Goal: Information Seeking & Learning: Find specific fact

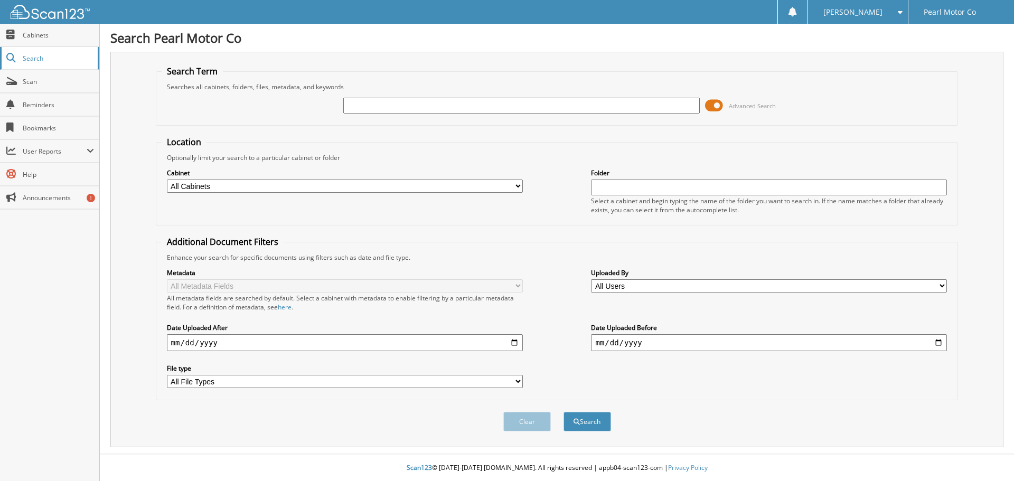
click at [41, 55] on span "Search" at bounding box center [58, 58] width 70 height 9
click at [358, 106] on input "text" at bounding box center [521, 106] width 356 height 16
type input "[US_VEHICLE_IDENTIFICATION_NUMBER]"
click at [563, 412] on button "Search" at bounding box center [587, 422] width 48 height 20
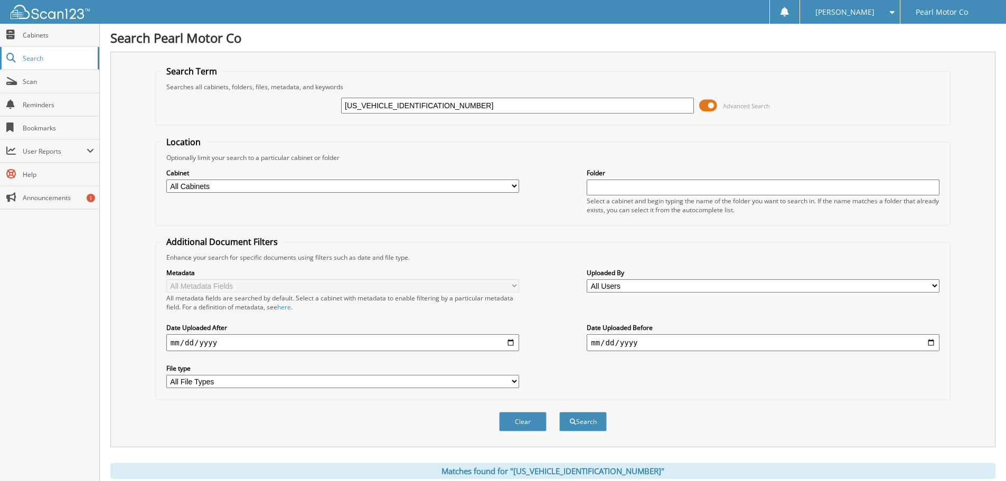
click at [42, 56] on span "Search" at bounding box center [58, 58] width 70 height 9
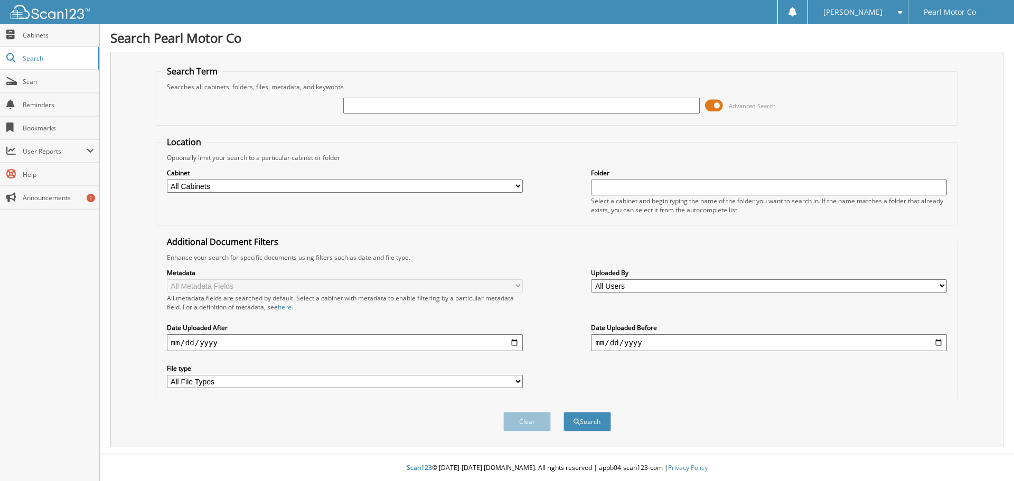
click at [720, 105] on span at bounding box center [714, 106] width 18 height 16
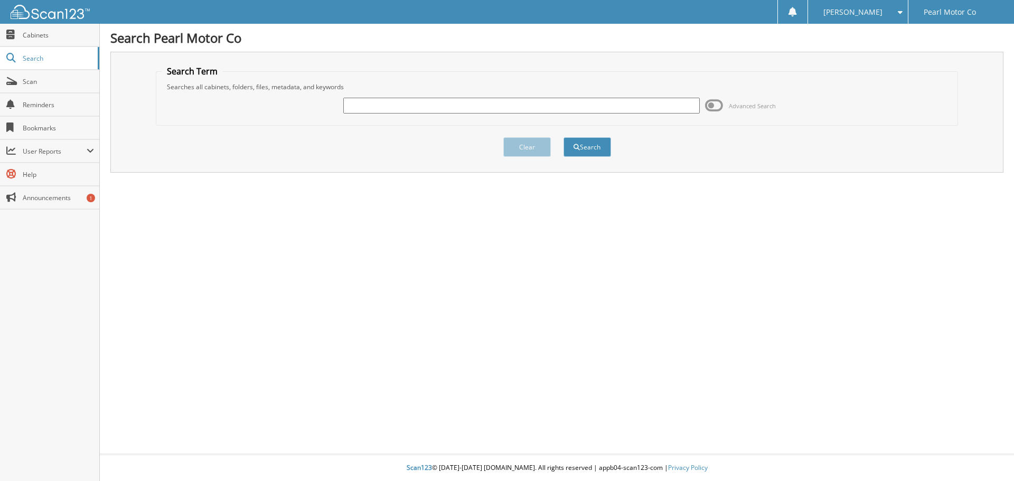
click at [498, 112] on input "text" at bounding box center [521, 106] width 356 height 16
paste input "[US_VEHICLE_IDENTIFICATION_NUMBER]"
type input "[US_VEHICLE_IDENTIFICATION_NUMBER]"
click at [583, 144] on button "Search" at bounding box center [587, 147] width 48 height 20
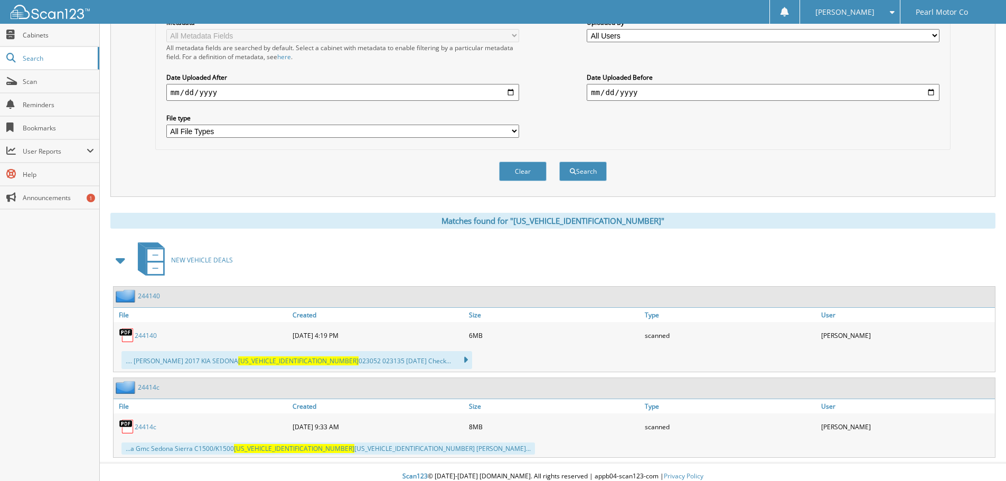
scroll to position [259, 0]
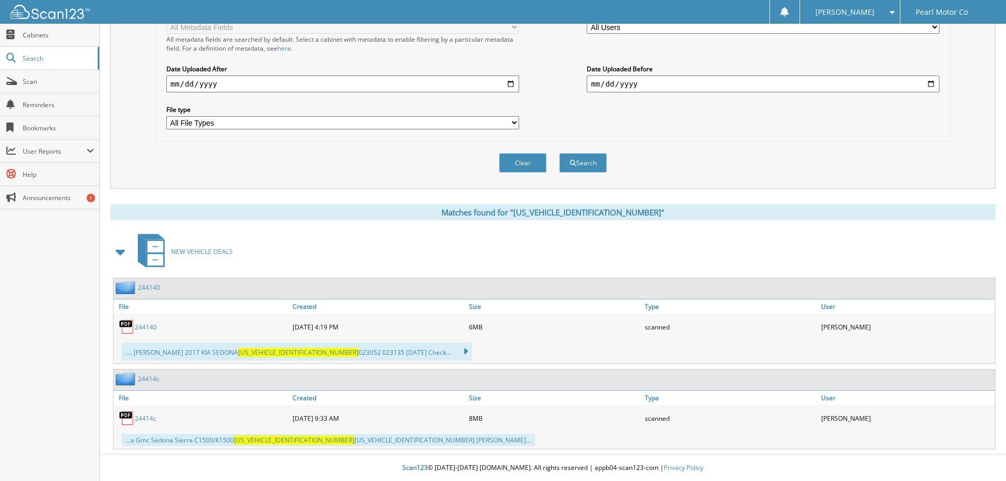
click at [146, 328] on link "244140" at bounding box center [146, 327] width 22 height 9
